Goal: Task Accomplishment & Management: Use online tool/utility

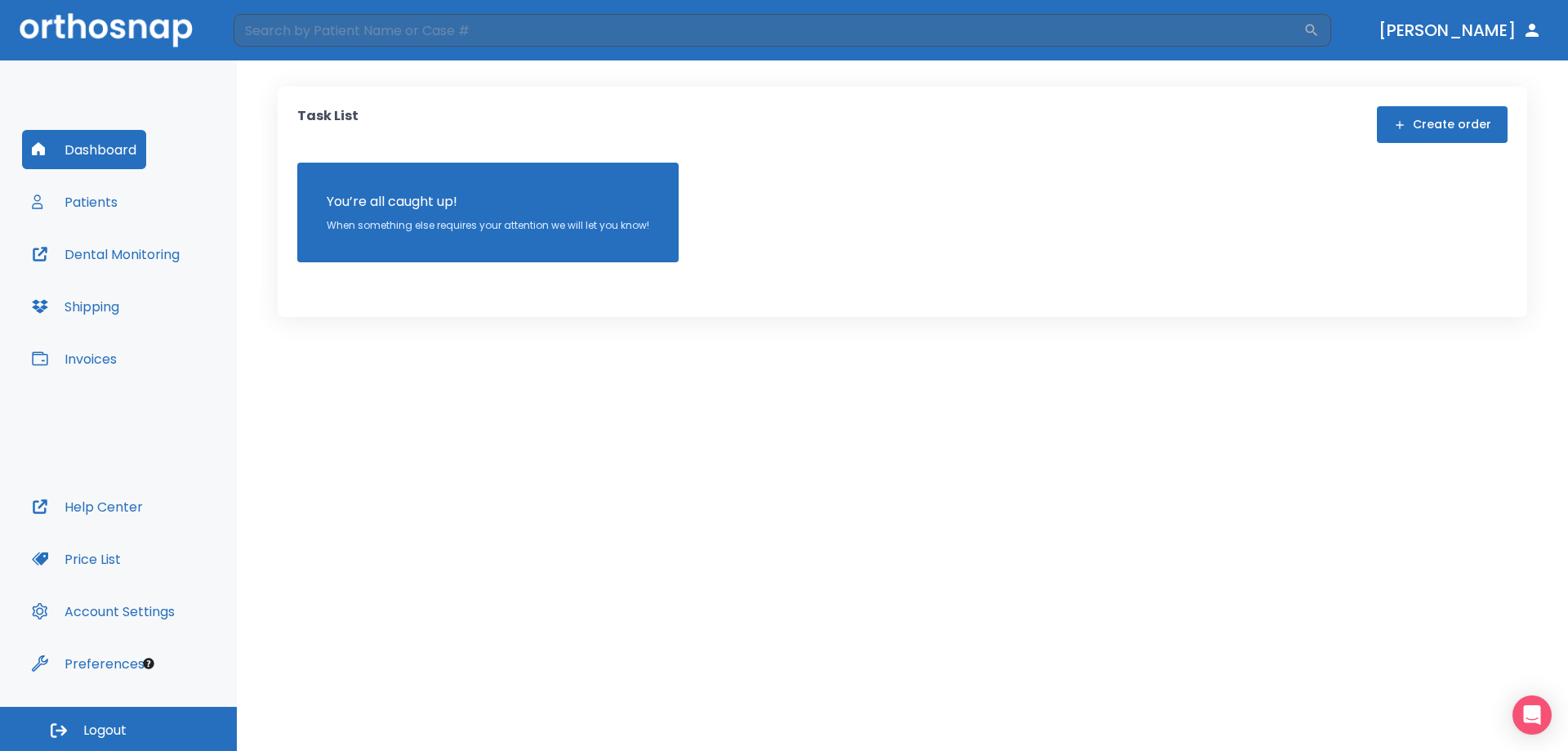
click at [104, 206] on button "Patients" at bounding box center [74, 201] width 105 height 39
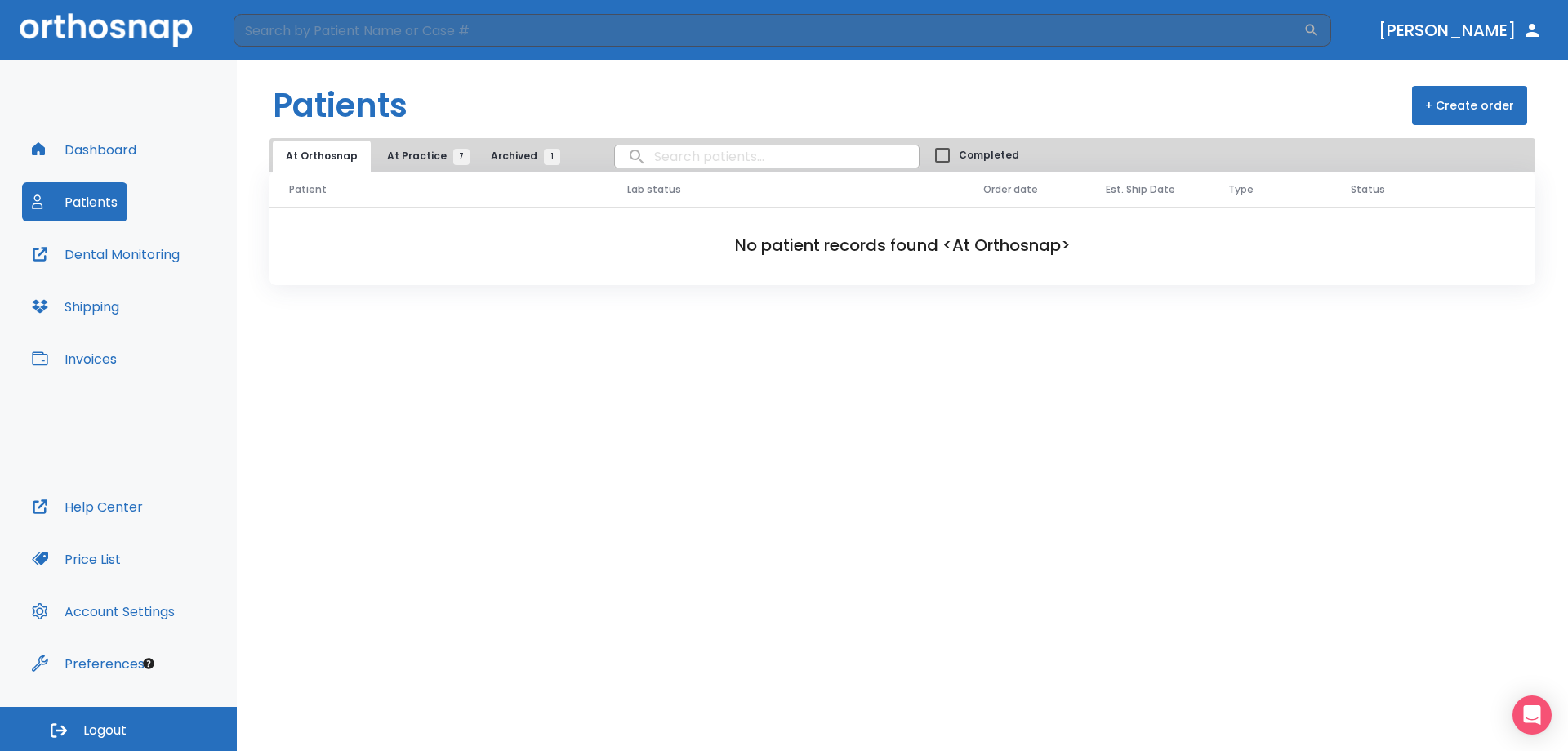
click at [417, 149] on span "At Practice 7" at bounding box center [424, 156] width 74 height 15
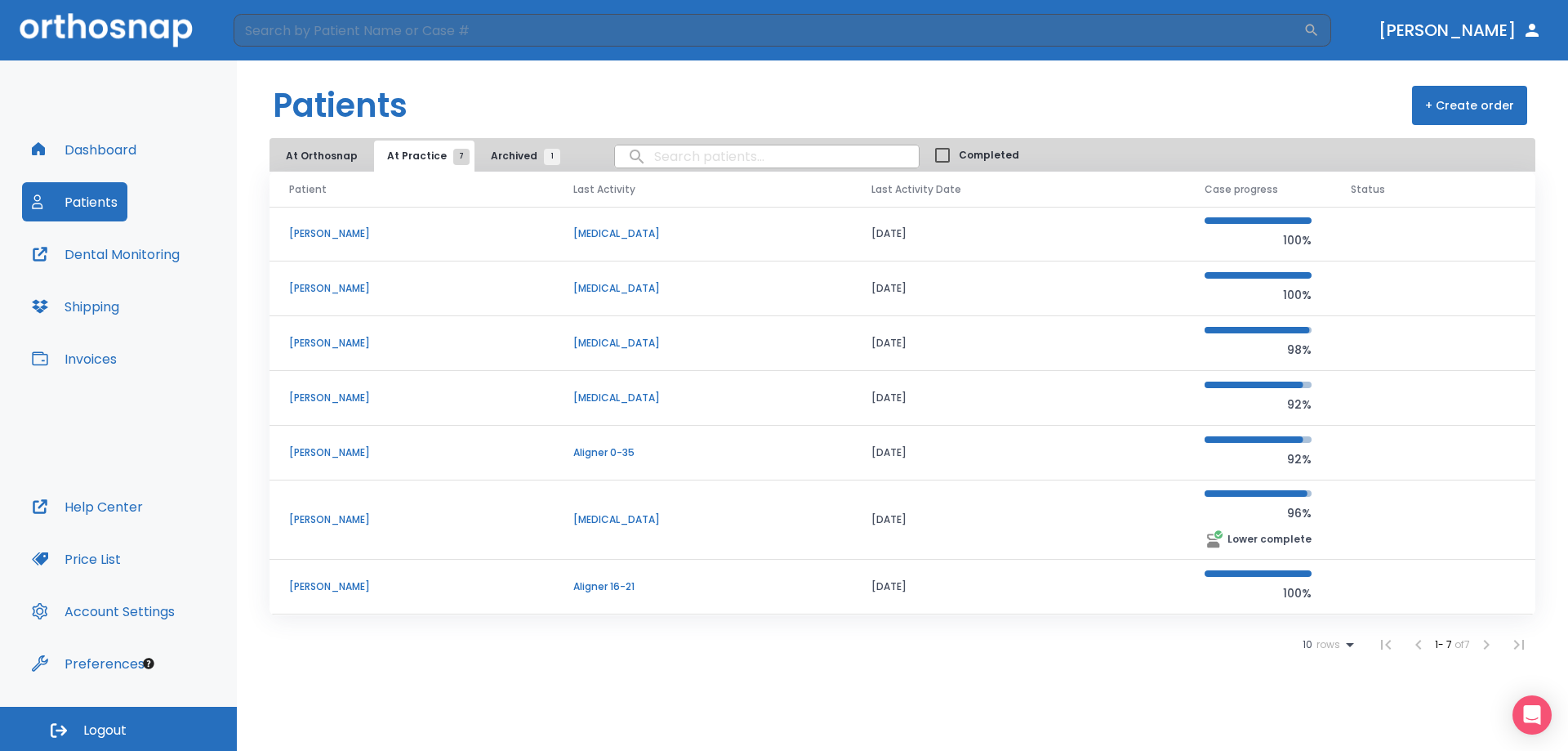
click at [306, 592] on p "[PERSON_NAME]" at bounding box center [412, 586] width 245 height 15
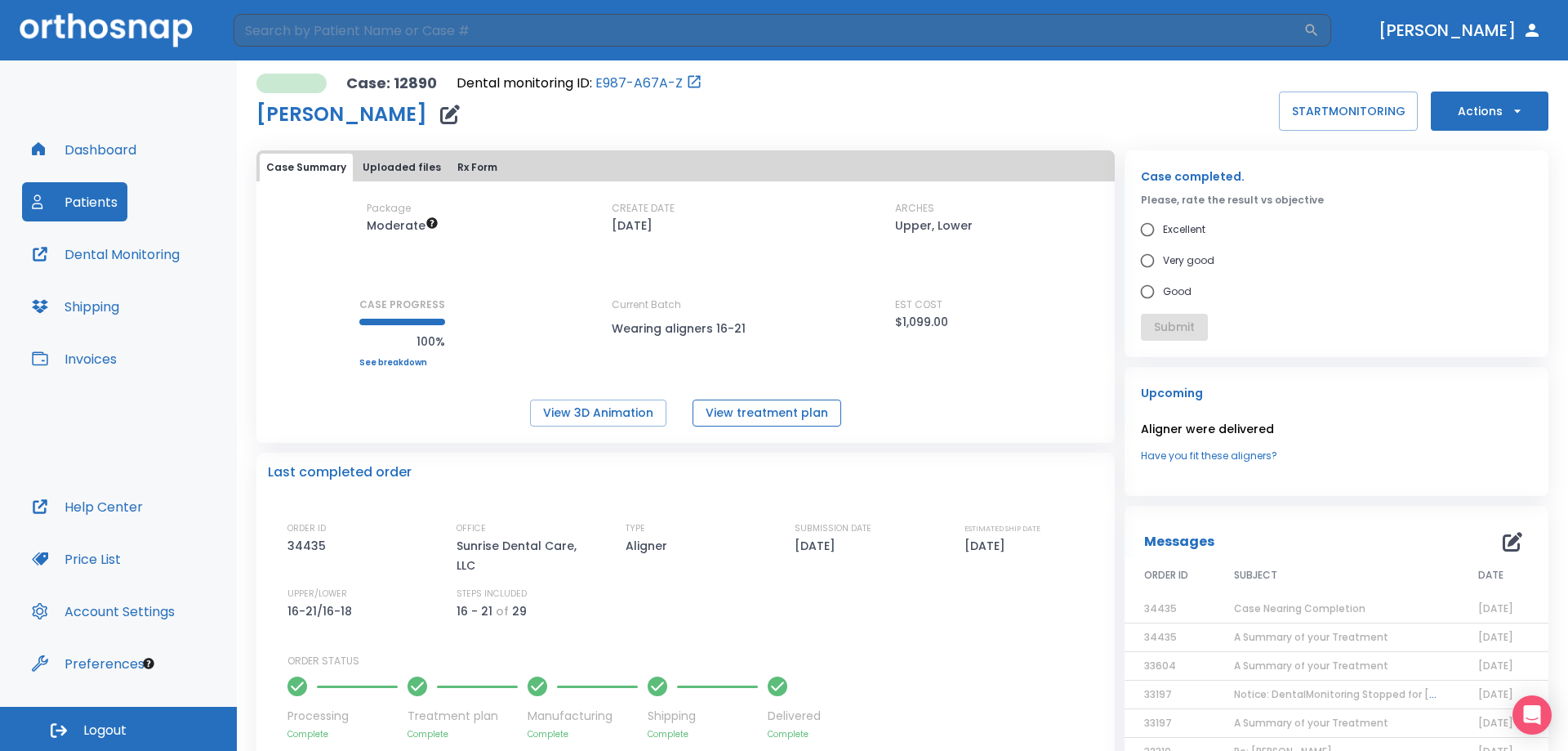
click at [773, 414] on button "View treatment plan" at bounding box center [766, 412] width 148 height 27
click at [595, 397] on div "Package Moderate CREATE DATE [DATE] ARCHES Upper, Lower CASE PROGRESS 100% Uppe…" at bounding box center [685, 313] width 858 height 225
click at [597, 410] on button "View 3D Animation" at bounding box center [598, 412] width 136 height 27
click at [1509, 113] on icon "button" at bounding box center [1517, 111] width 16 height 16
click at [1498, 244] on p "Order Next Aligners" at bounding box center [1478, 239] width 92 height 15
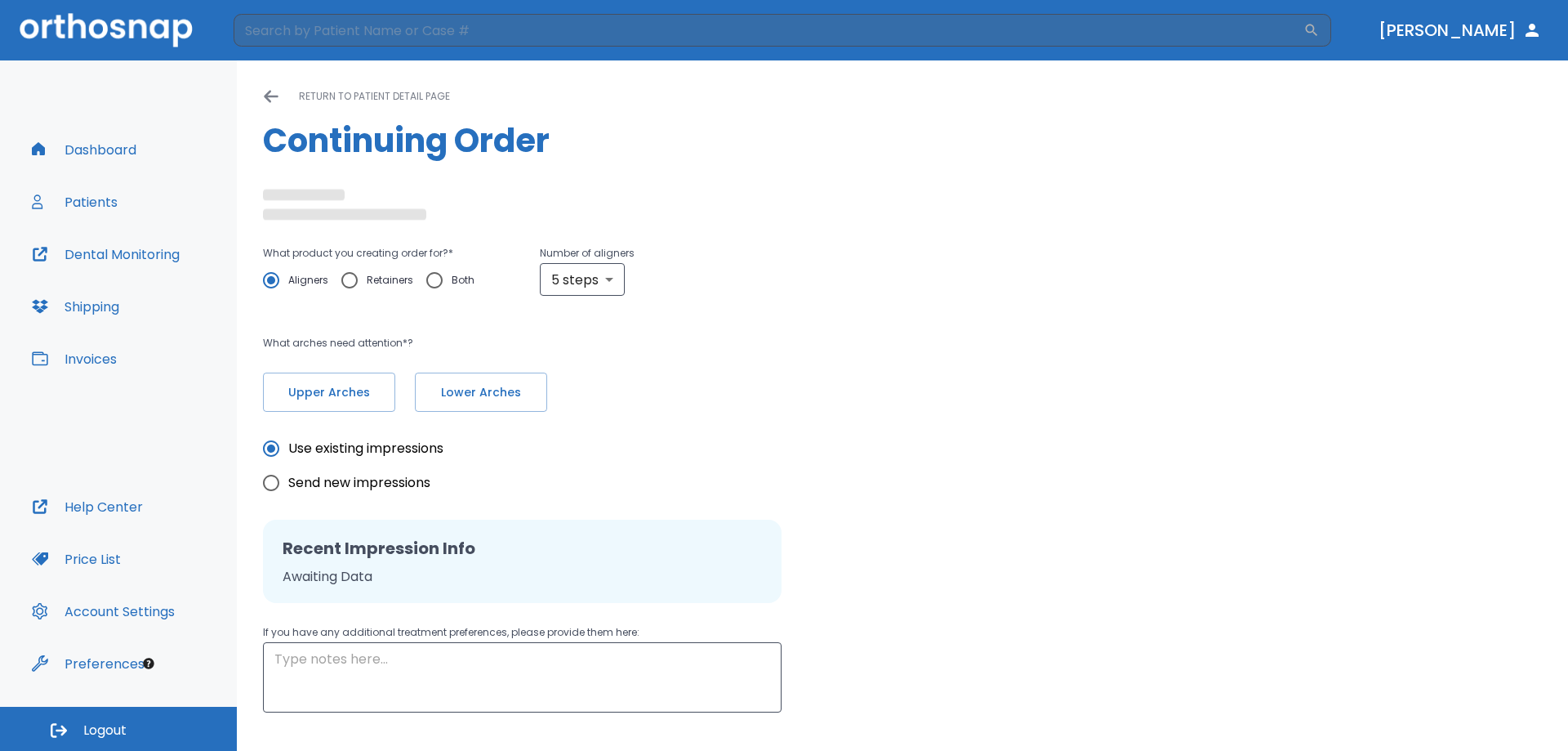
radio input "false"
radio input "true"
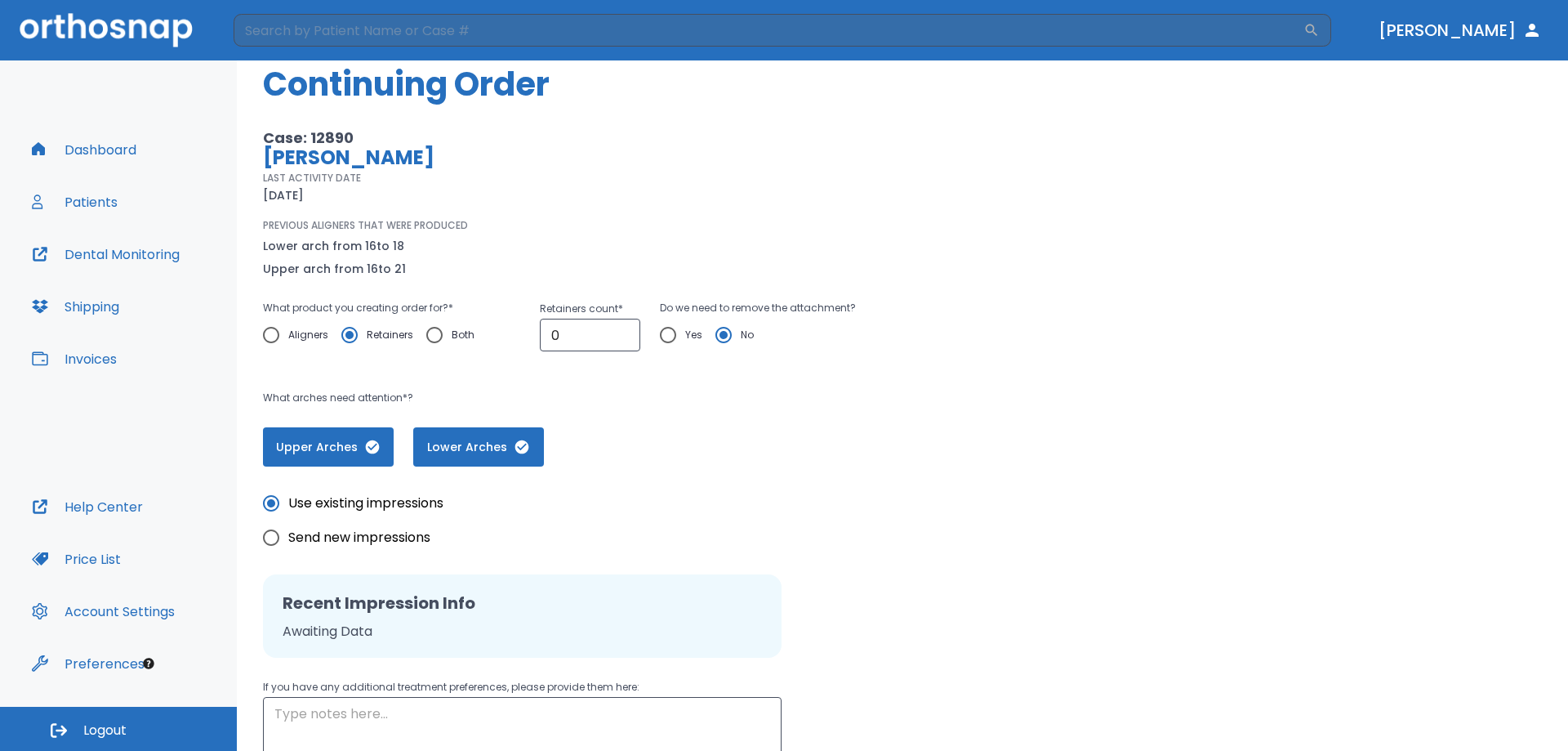
scroll to position [82, 0]
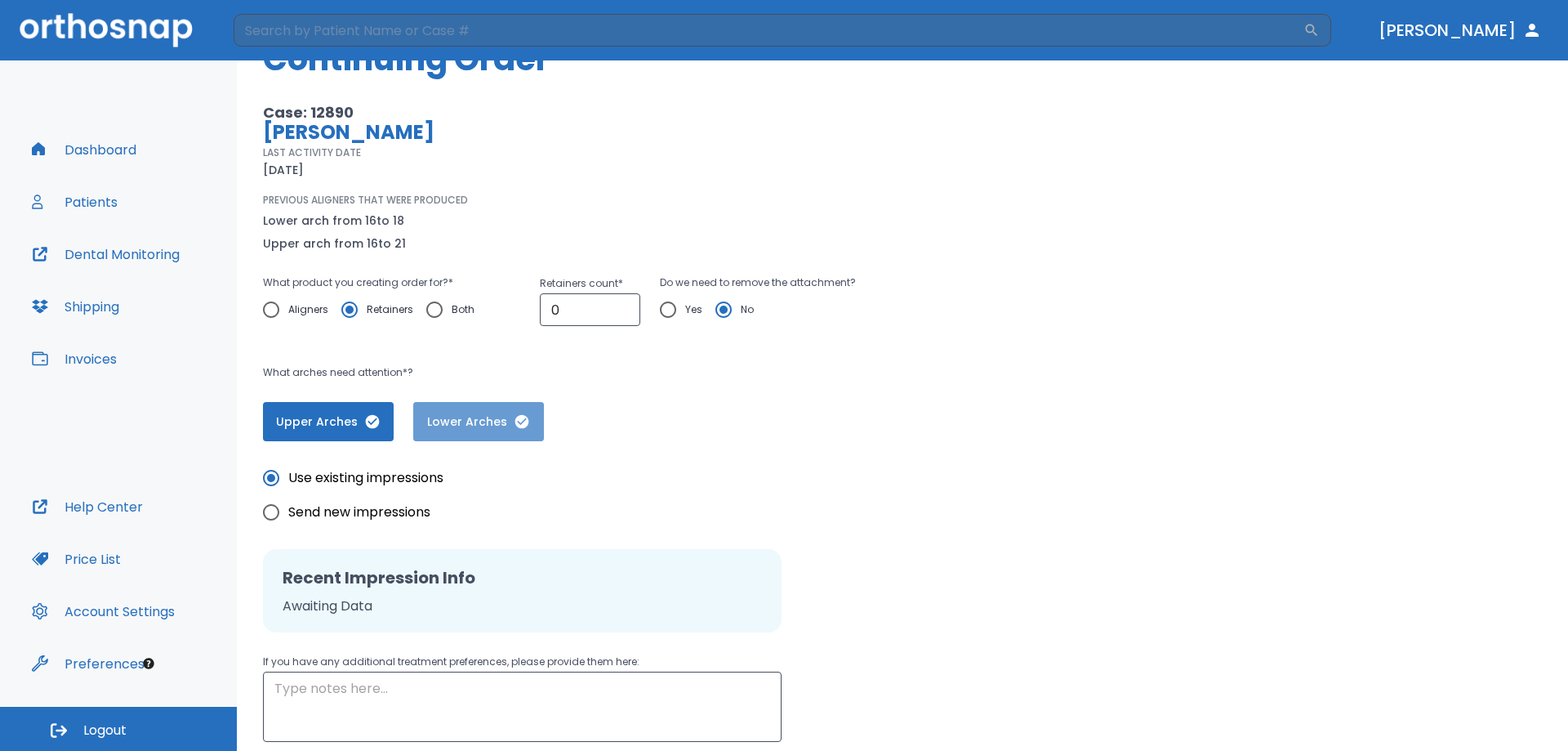
click at [503, 416] on span "Lower Arches" at bounding box center [478, 421] width 98 height 17
click at [514, 410] on button "Lower Arches" at bounding box center [479, 421] width 132 height 39
